Goal: Task Accomplishment & Management: Manage account settings

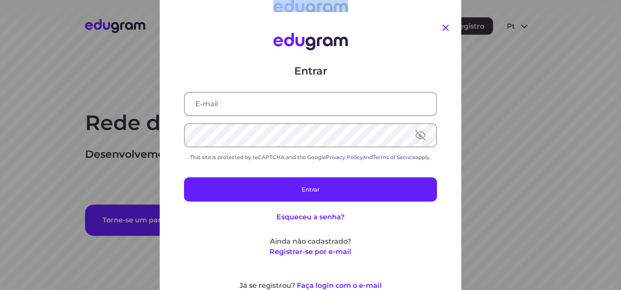
click at [444, 28] on icon at bounding box center [445, 28] width 6 height 6
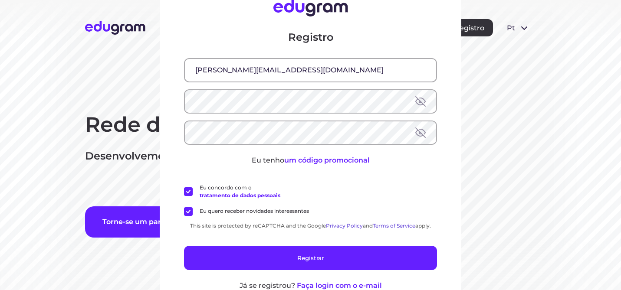
click at [490, 184] on div "Registro isabella.moretti@outlook.com Eu tenho um código promocional Eu concord…" at bounding box center [310, 145] width 621 height 290
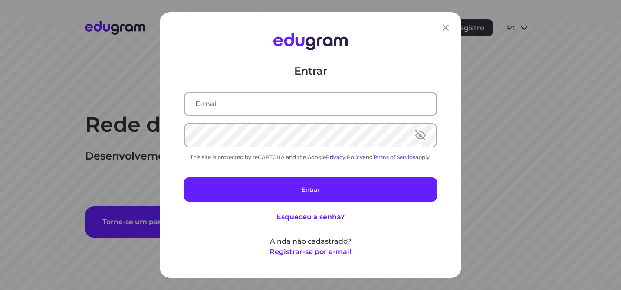
type input "[PERSON_NAME][EMAIL_ADDRESS][DOMAIN_NAME]"
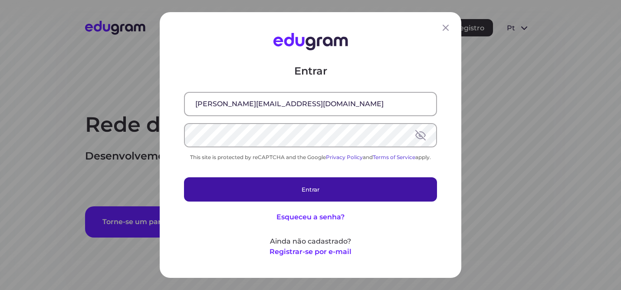
drag, startPoint x: 297, startPoint y: 183, endPoint x: 298, endPoint y: 177, distance: 5.7
click at [297, 183] on button "Entrar" at bounding box center [310, 189] width 253 height 24
